Goal: Communication & Community: Answer question/provide support

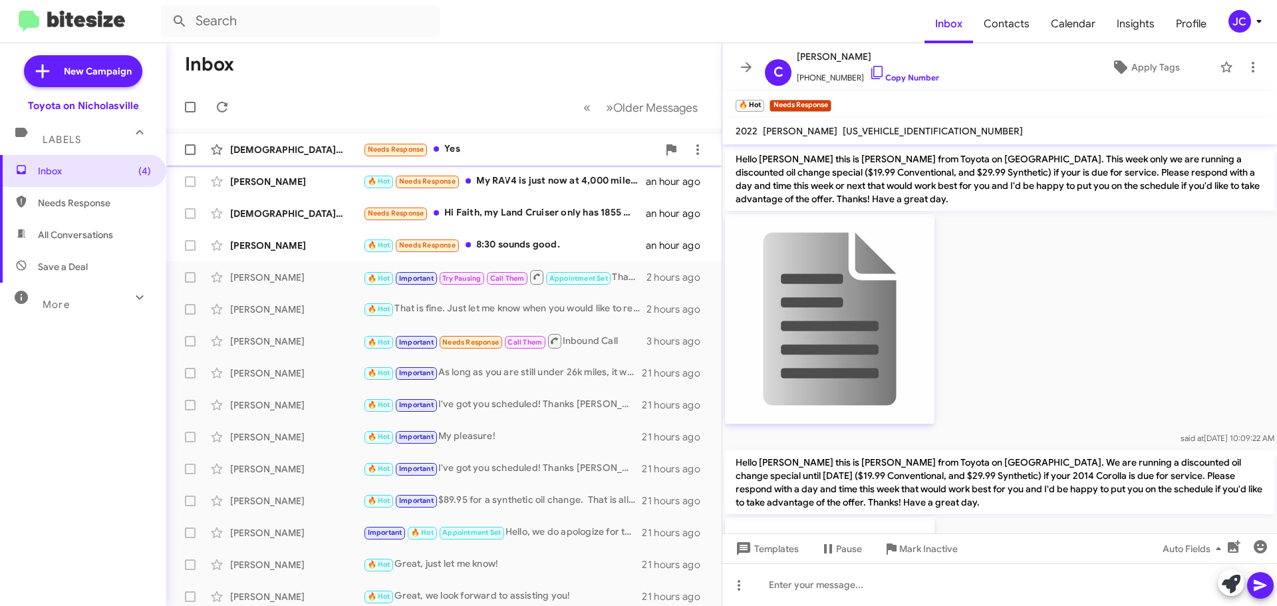
scroll to position [1301, 0]
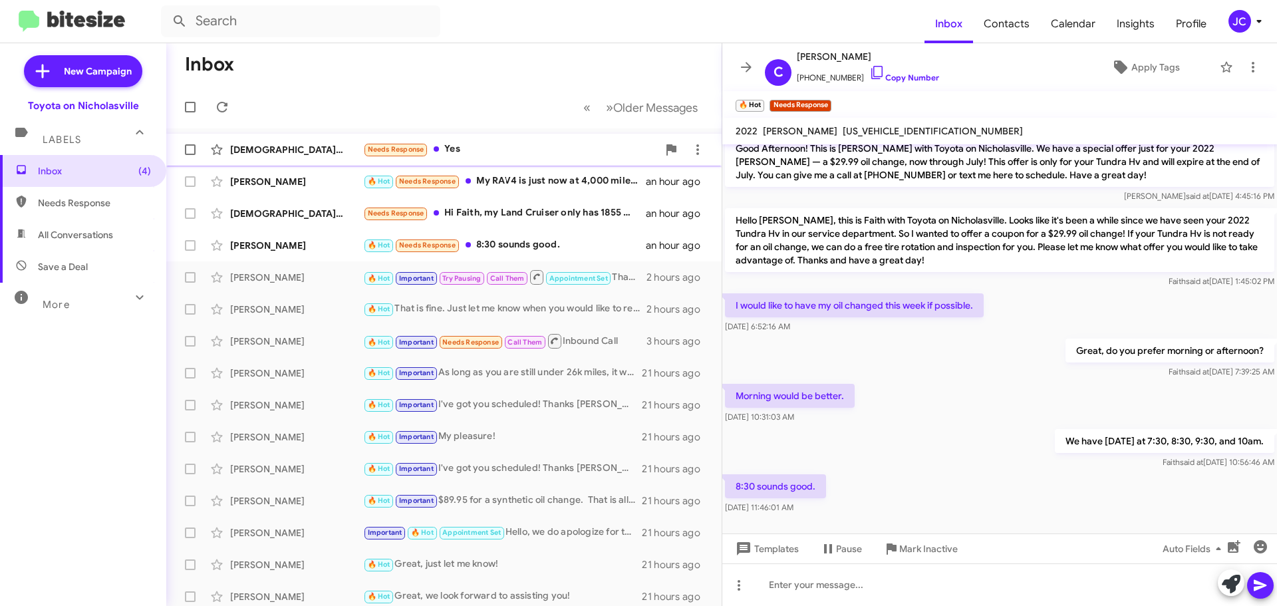
click at [277, 142] on div "[DEMOGRAPHIC_DATA][PERSON_NAME] Needs Response Yes an hour ago" at bounding box center [444, 149] width 534 height 27
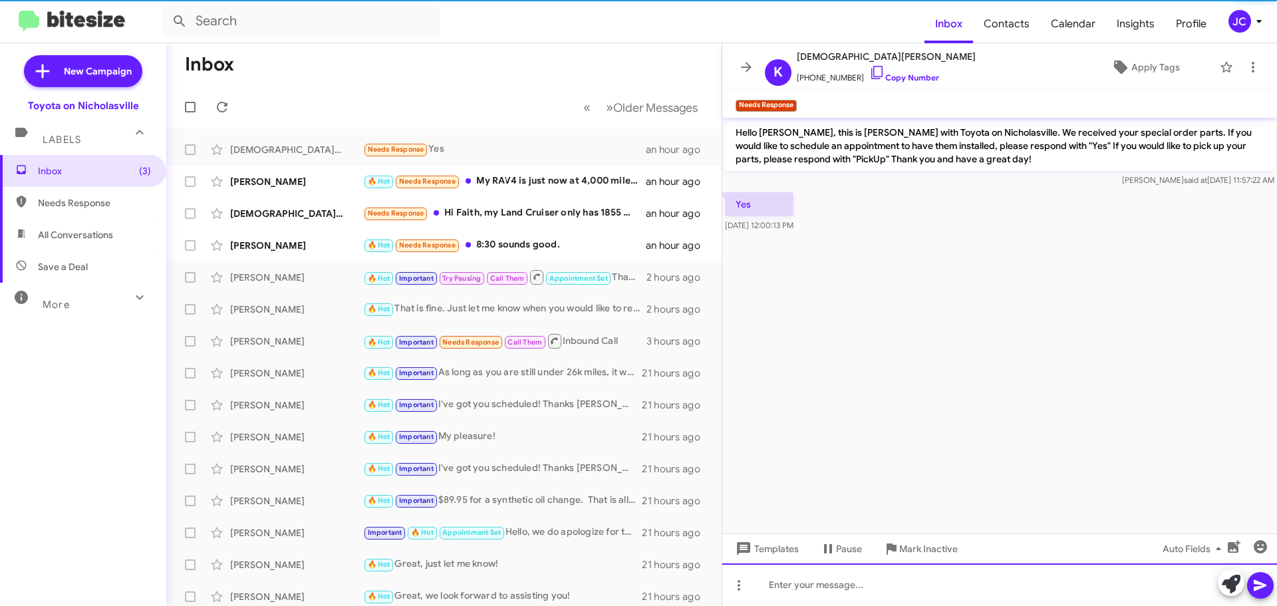
click at [827, 590] on div at bounding box center [999, 584] width 555 height 43
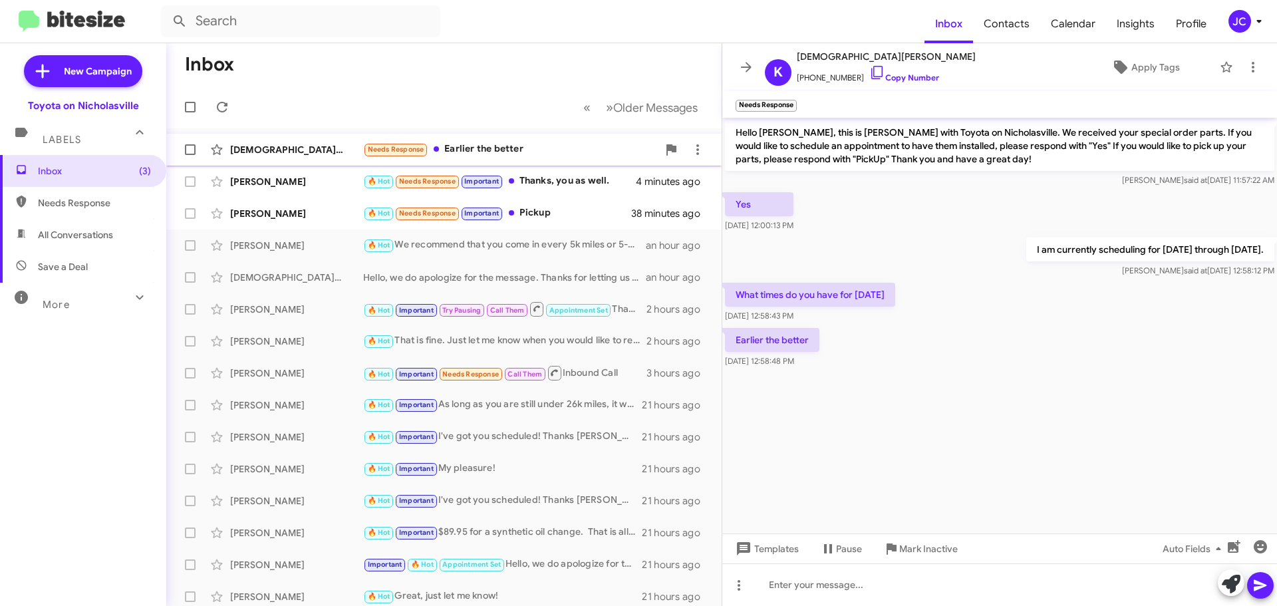
click at [277, 148] on div "[DEMOGRAPHIC_DATA][PERSON_NAME]" at bounding box center [296, 149] width 133 height 13
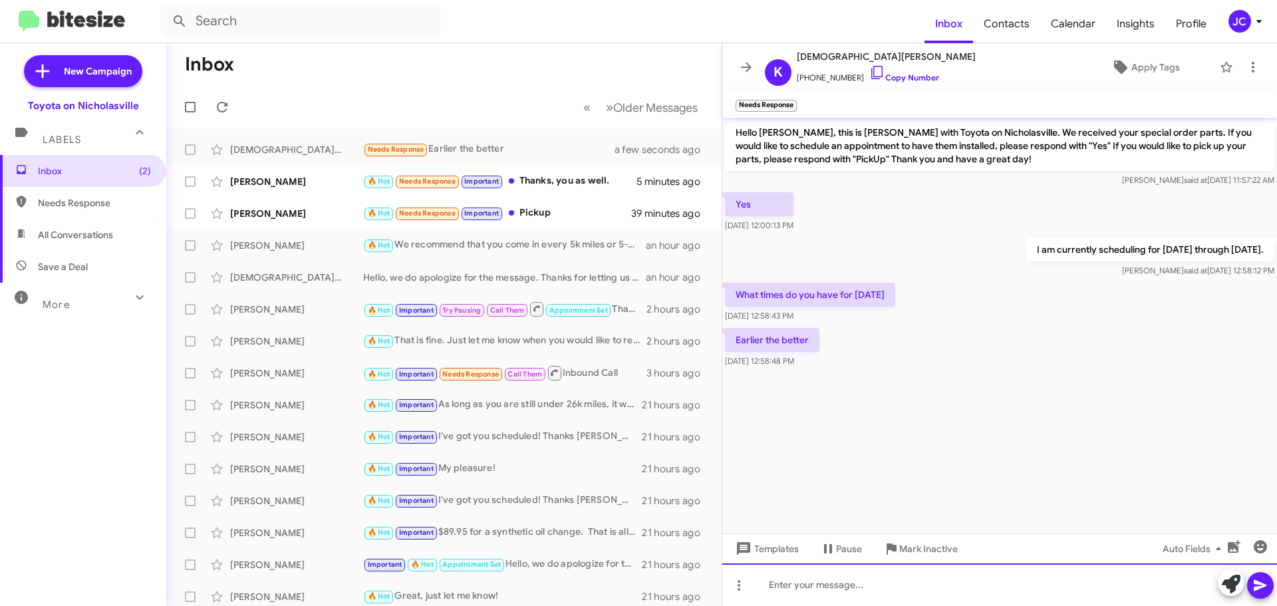
click at [901, 585] on div at bounding box center [999, 584] width 555 height 43
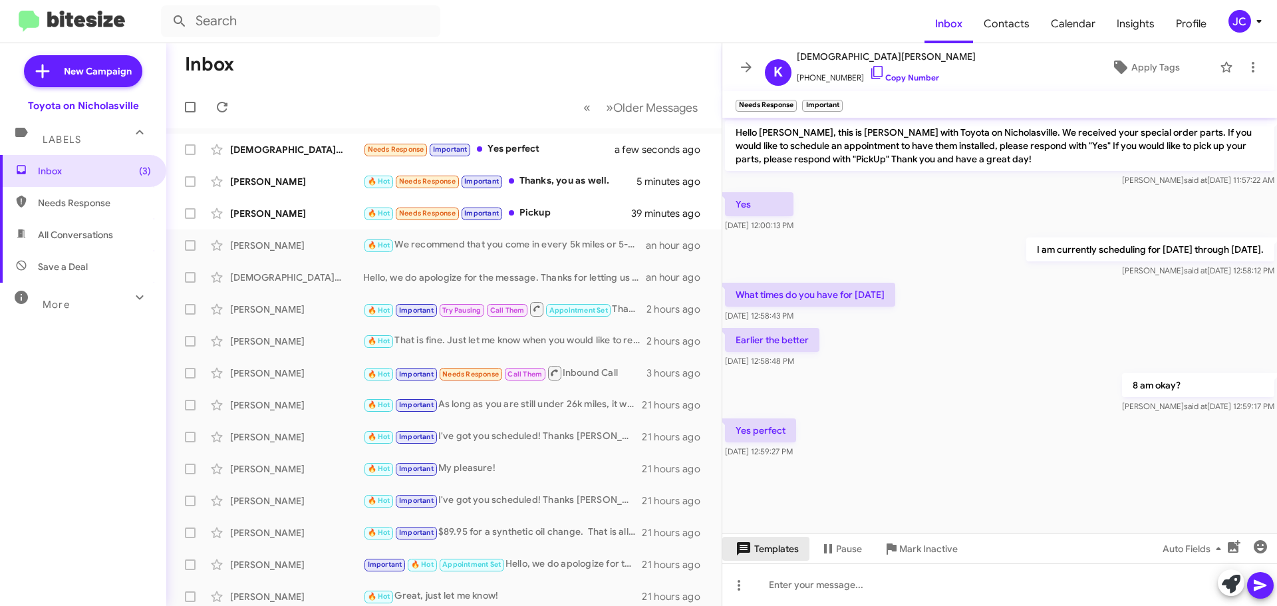
click at [772, 550] on span "Templates" at bounding box center [766, 549] width 66 height 24
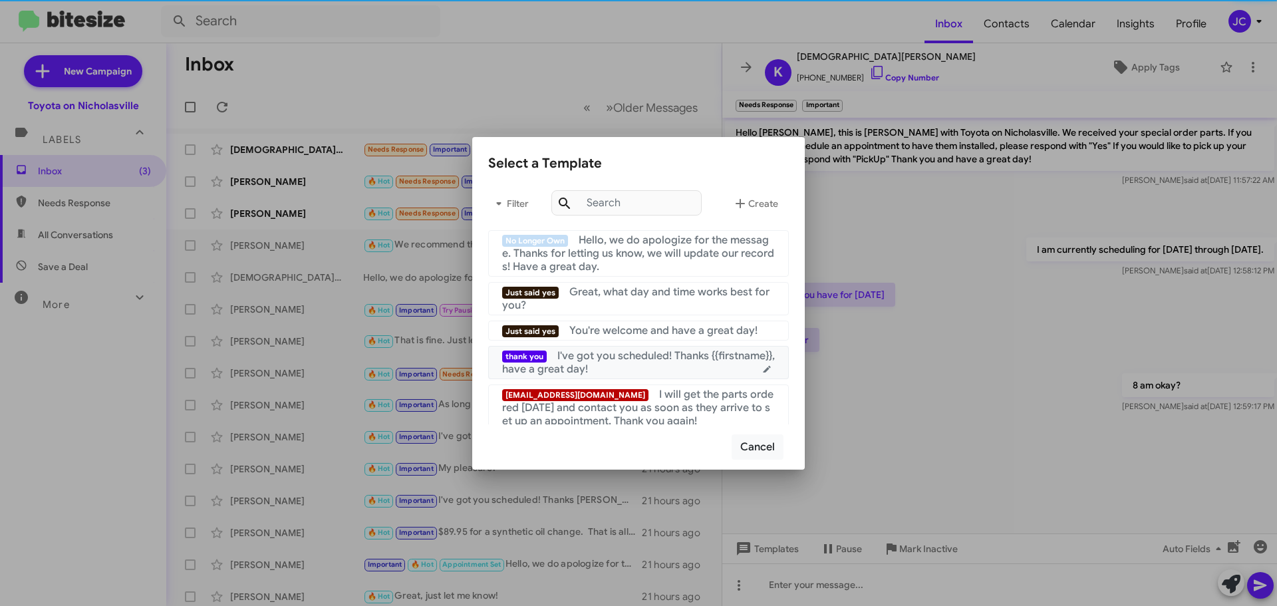
click at [655, 367] on div "thank you I've got you scheduled! Thanks {{firstname}}, have a great day!" at bounding box center [638, 362] width 273 height 27
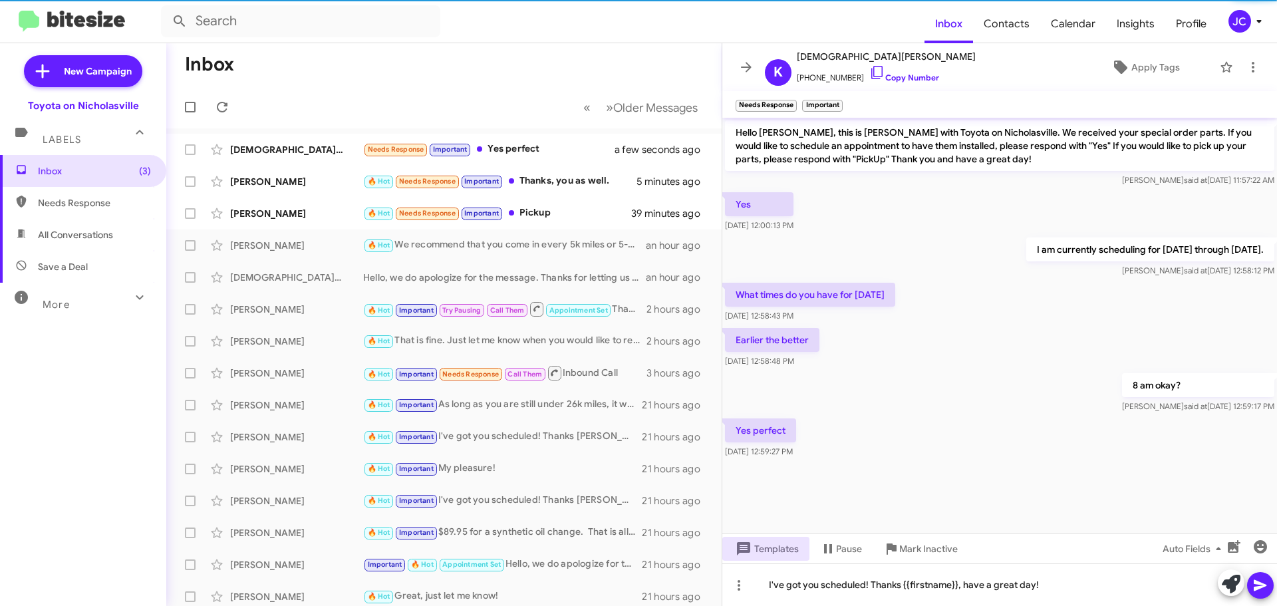
click at [1263, 589] on icon at bounding box center [1261, 585] width 16 height 16
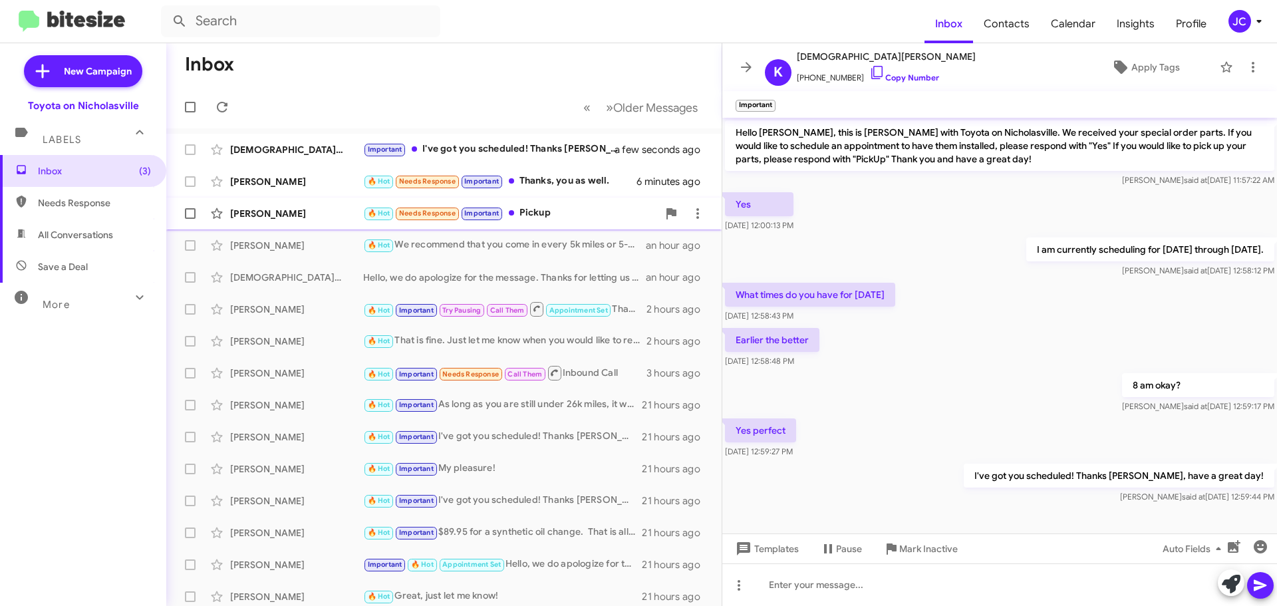
click at [290, 214] on div "Jessica Carper" at bounding box center [296, 213] width 133 height 13
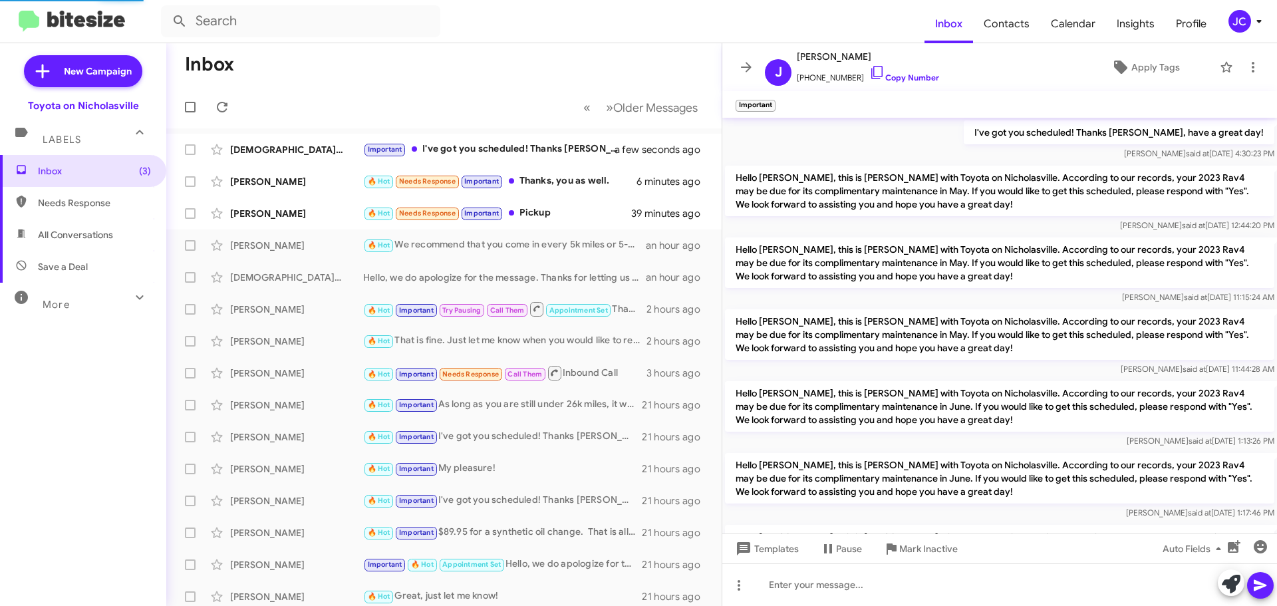
scroll to position [901, 0]
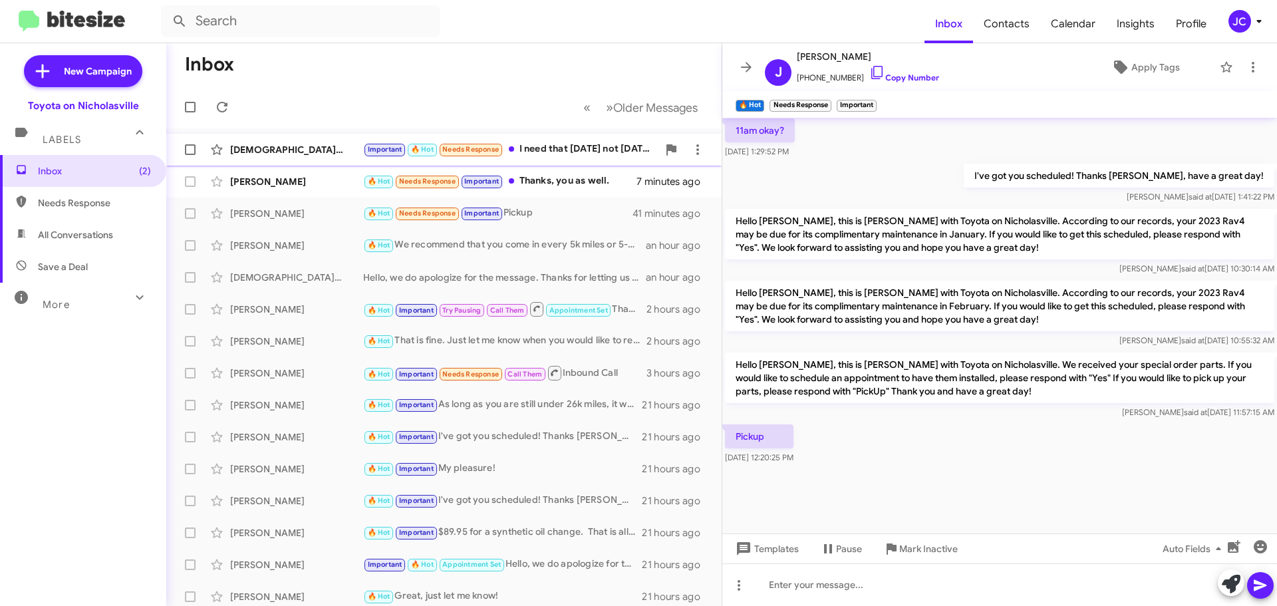
click at [312, 145] on div "[DEMOGRAPHIC_DATA][PERSON_NAME]" at bounding box center [296, 149] width 133 height 13
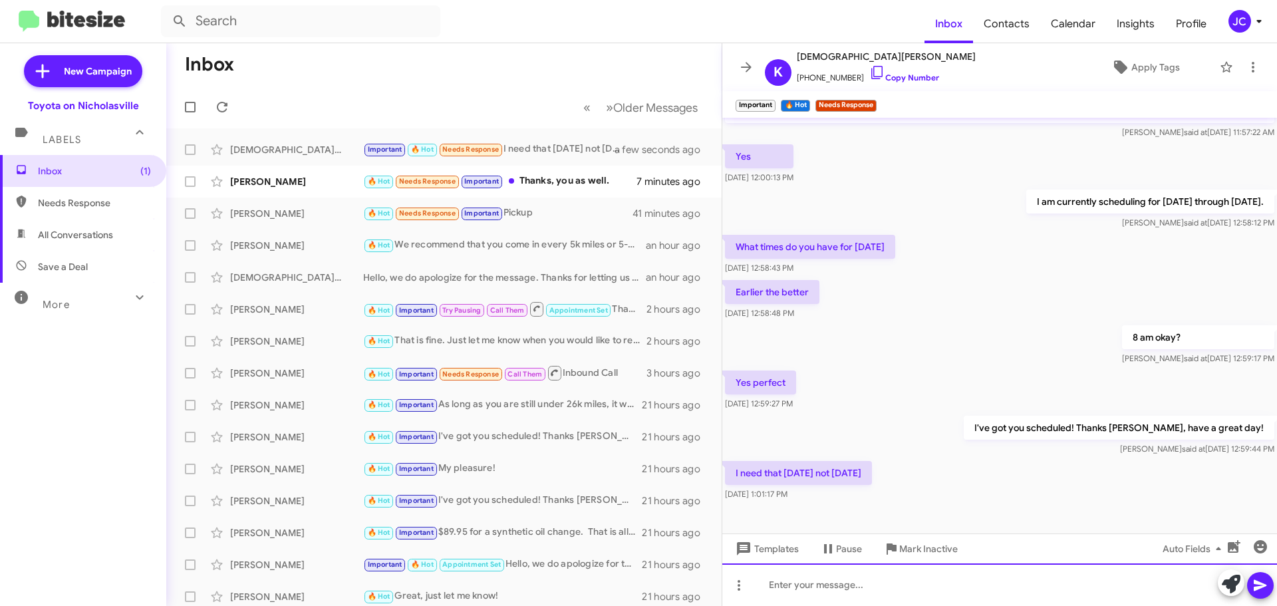
click at [954, 587] on div at bounding box center [999, 584] width 555 height 43
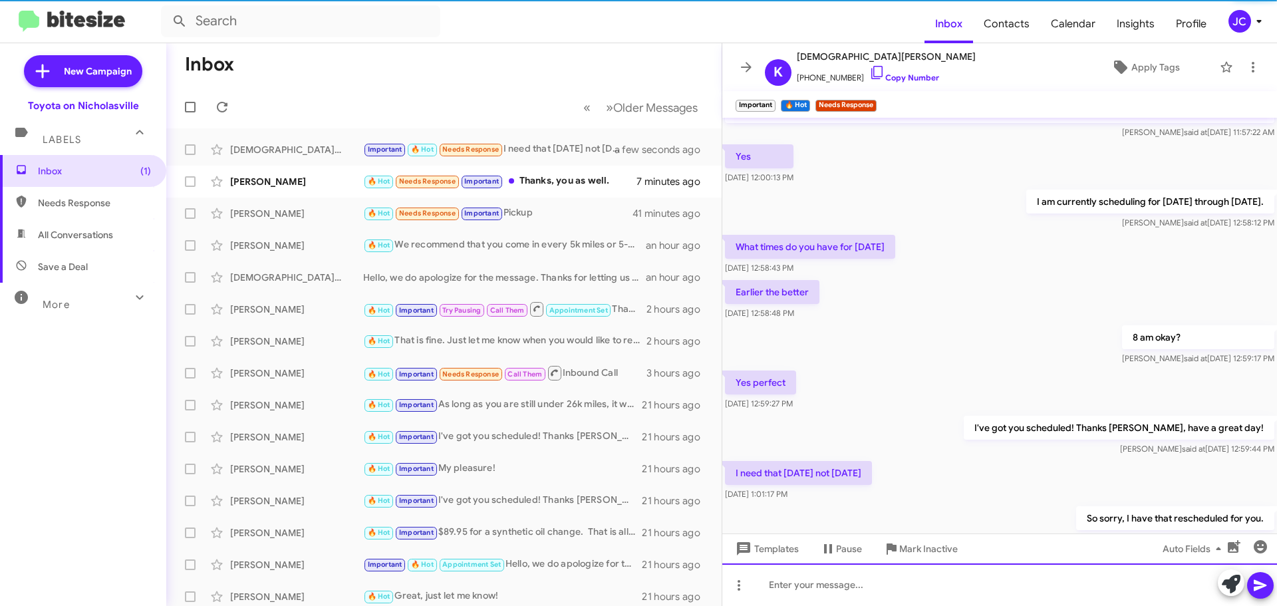
scroll to position [96, 0]
